Goal: Task Accomplishment & Management: Complete application form

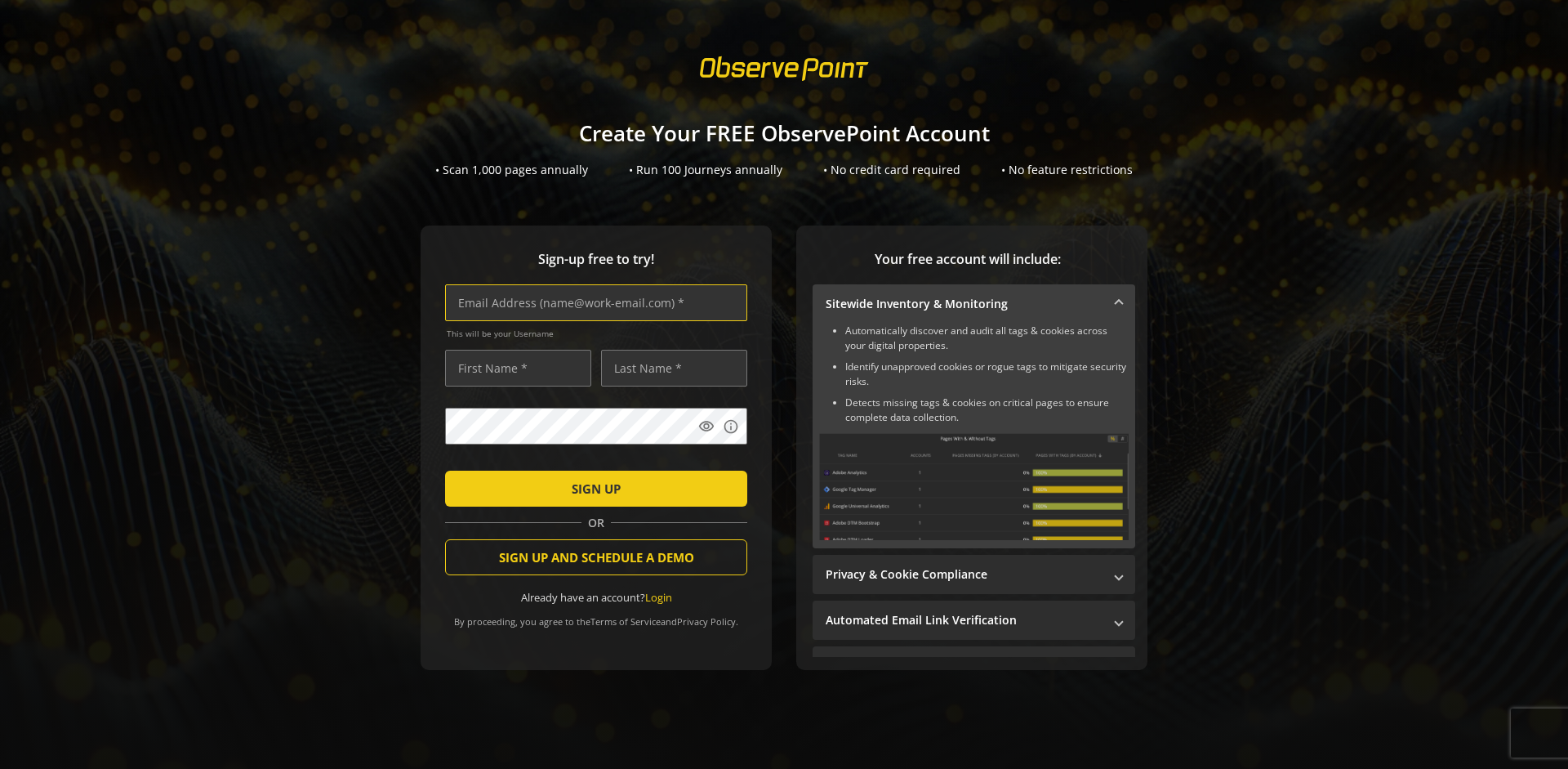
click at [592, 302] on input "text" at bounding box center [596, 303] width 302 height 37
type input "[EMAIL_ADDRESS][DOMAIN_NAME]"
click at [514, 368] on input "text" at bounding box center [518, 368] width 146 height 37
type input "Test"
click at [670, 368] on input "text" at bounding box center [675, 368] width 146 height 37
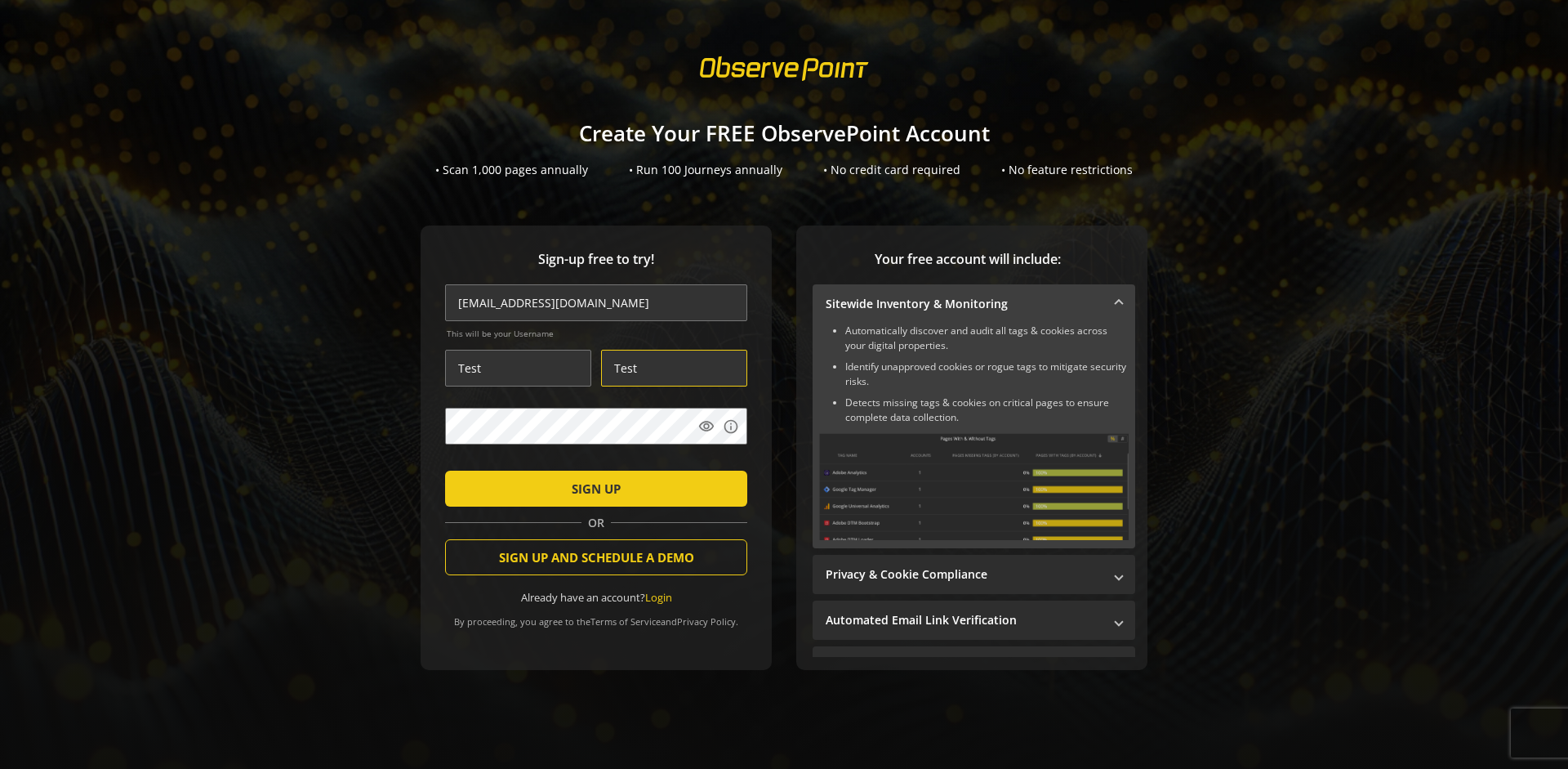
type input "Test"
click at [592, 488] on span "SIGN UP" at bounding box center [596, 489] width 49 height 29
